Goal: Book appointment/travel/reservation

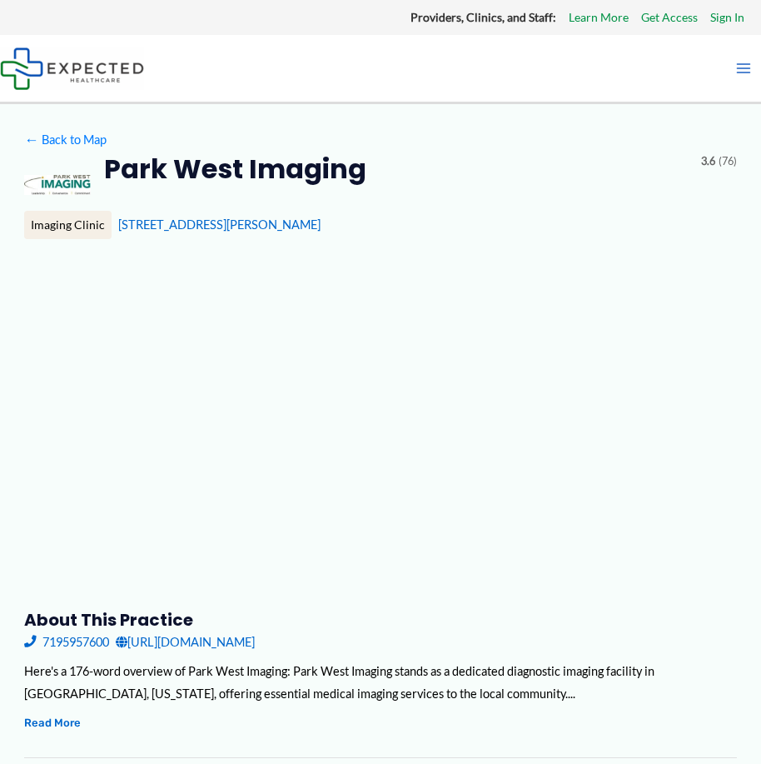
type input "**********"
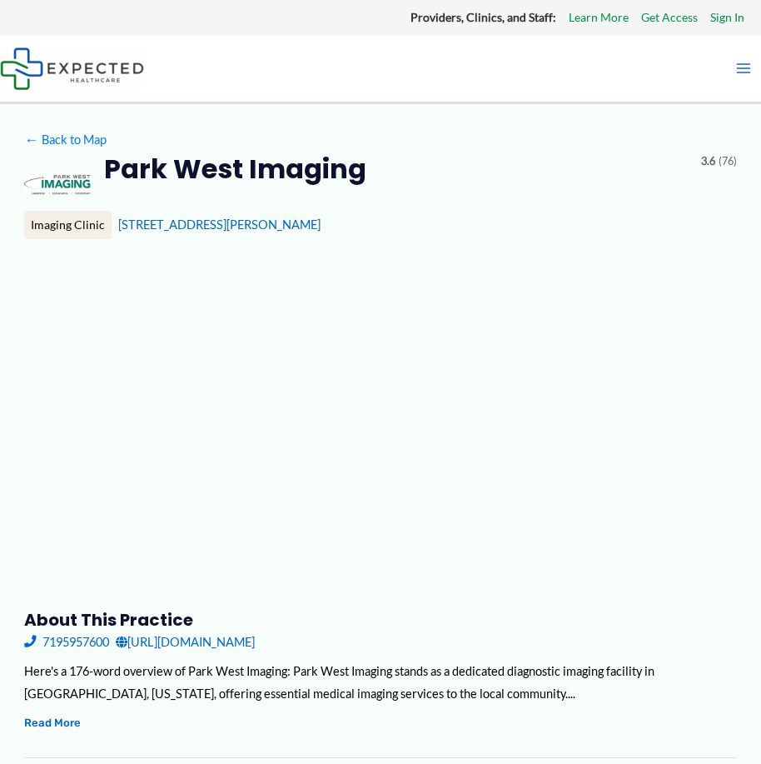
type input "**********"
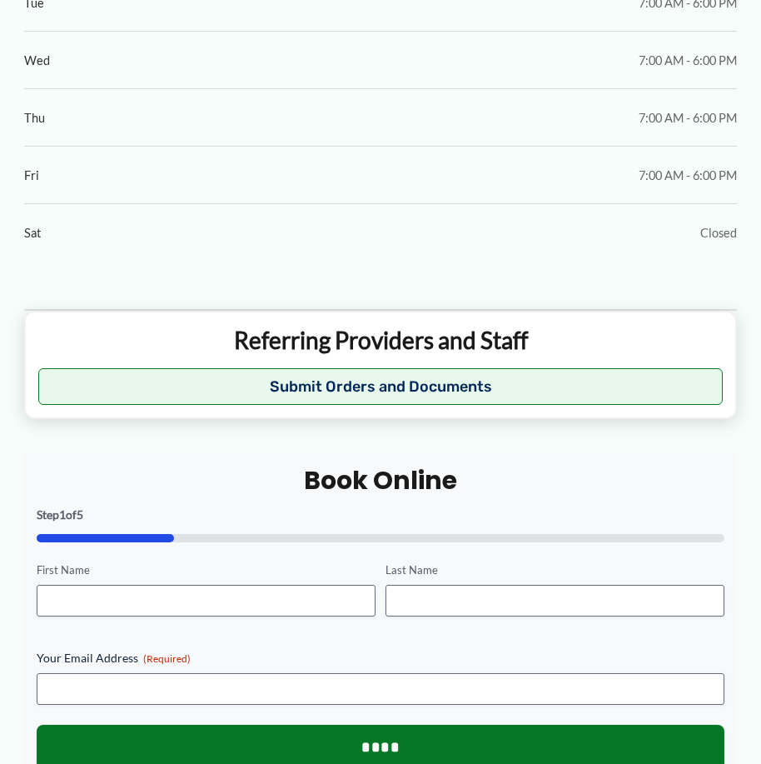
scroll to position [999, 0]
